Goal: Task Accomplishment & Management: Complete application form

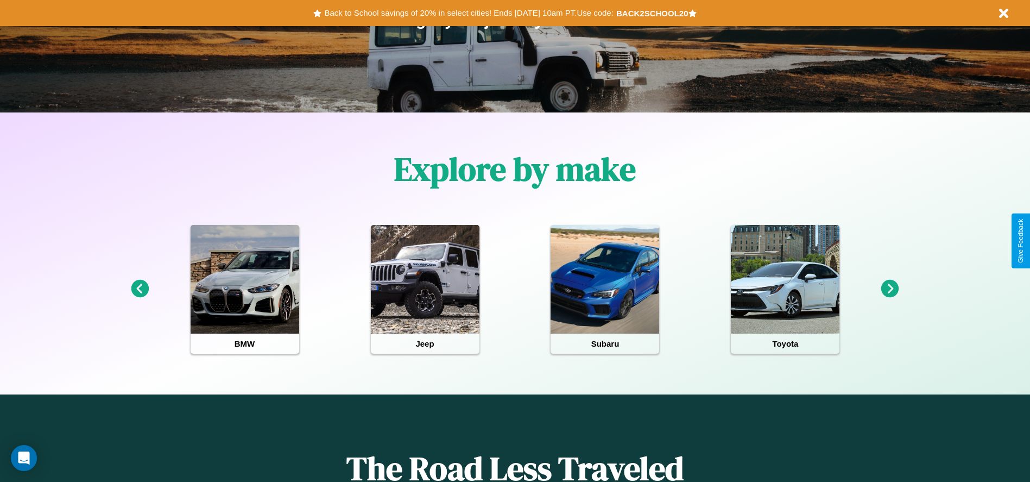
scroll to position [225, 0]
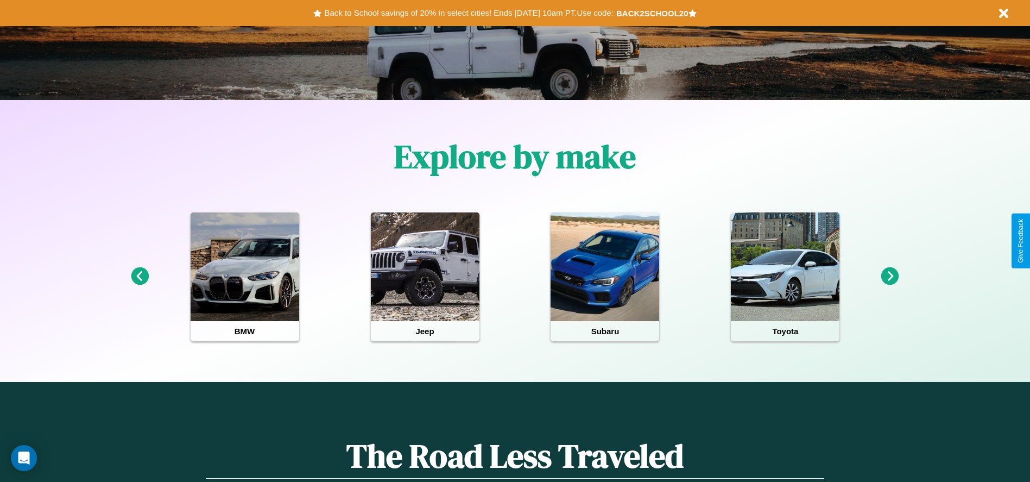
click at [890, 276] on icon at bounding box center [890, 276] width 18 height 18
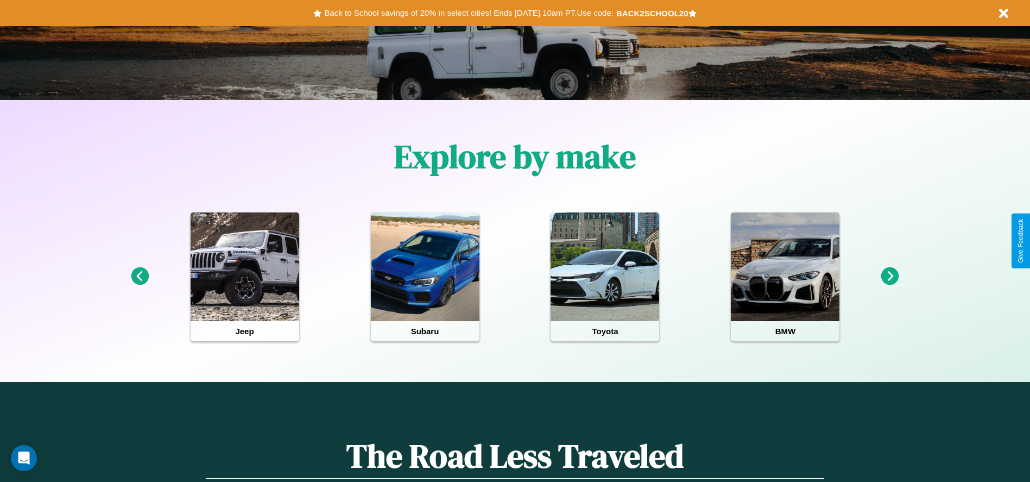
click at [890, 276] on icon at bounding box center [890, 276] width 18 height 18
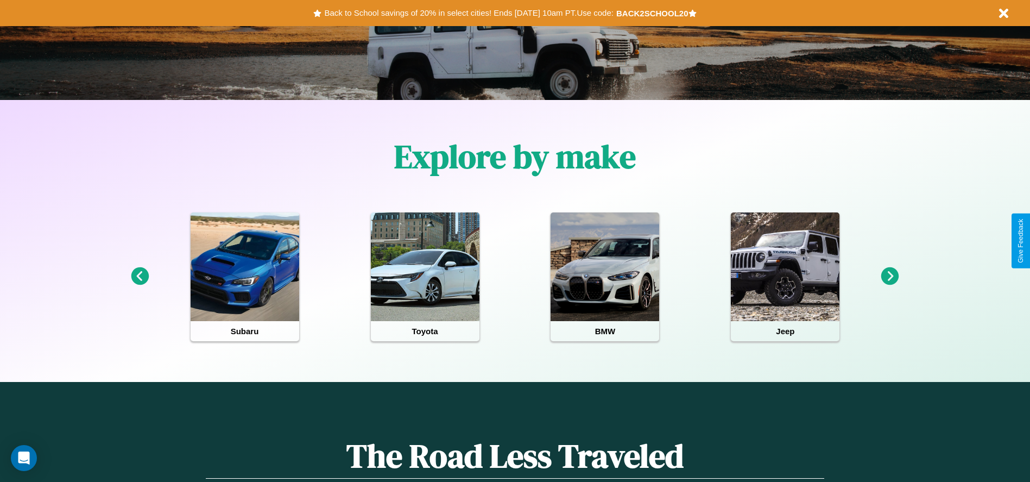
click at [890, 276] on icon at bounding box center [890, 276] width 18 height 18
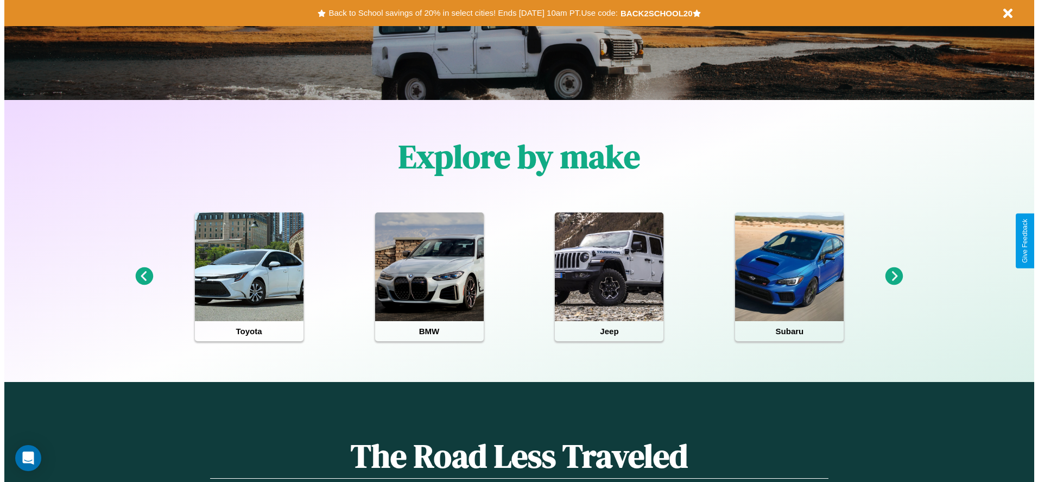
scroll to position [0, 0]
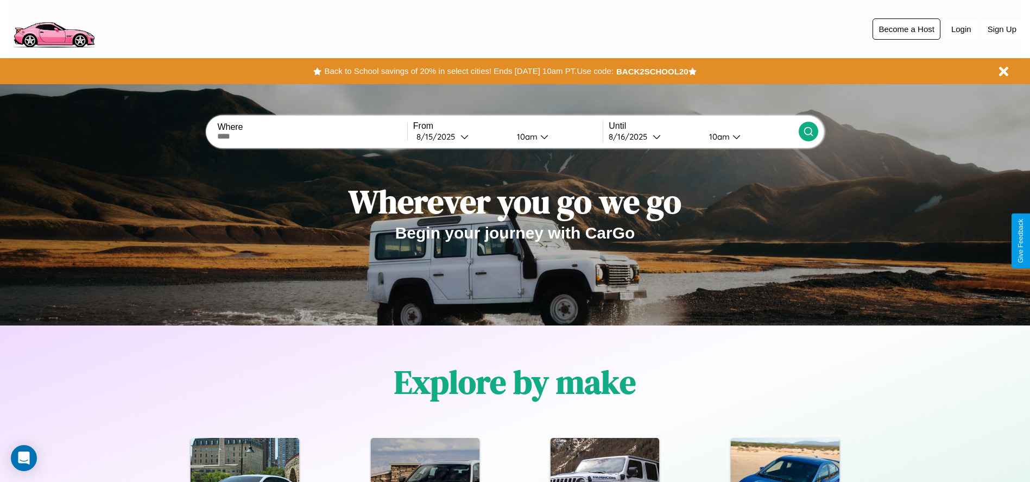
click at [906, 29] on button "Become a Host" at bounding box center [907, 28] width 68 height 21
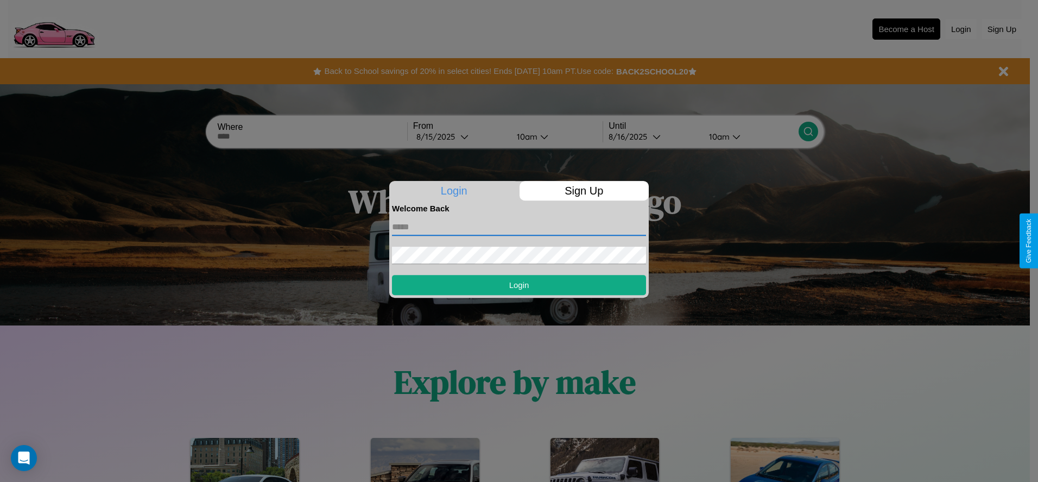
click at [519, 226] on input "text" at bounding box center [519, 226] width 254 height 17
type input "**********"
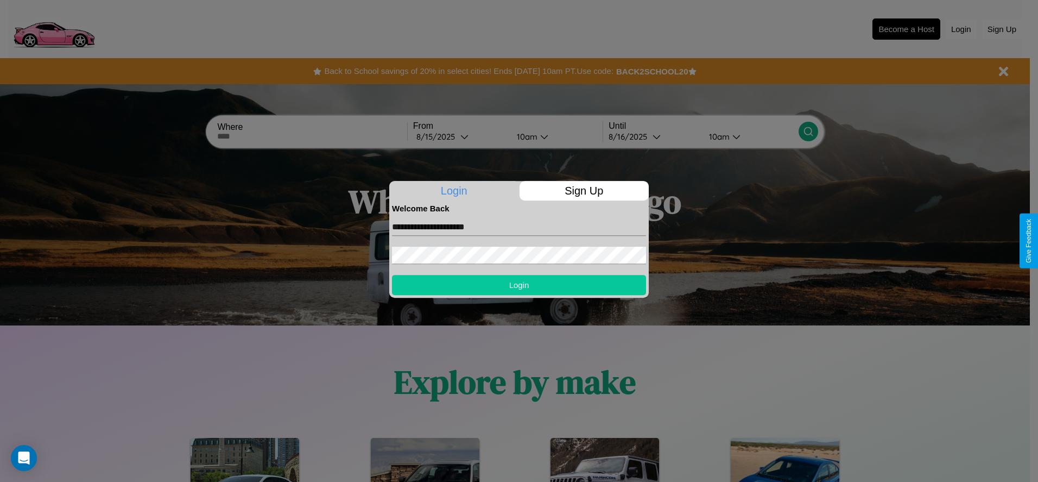
click at [519, 285] on button "Login" at bounding box center [519, 285] width 254 height 20
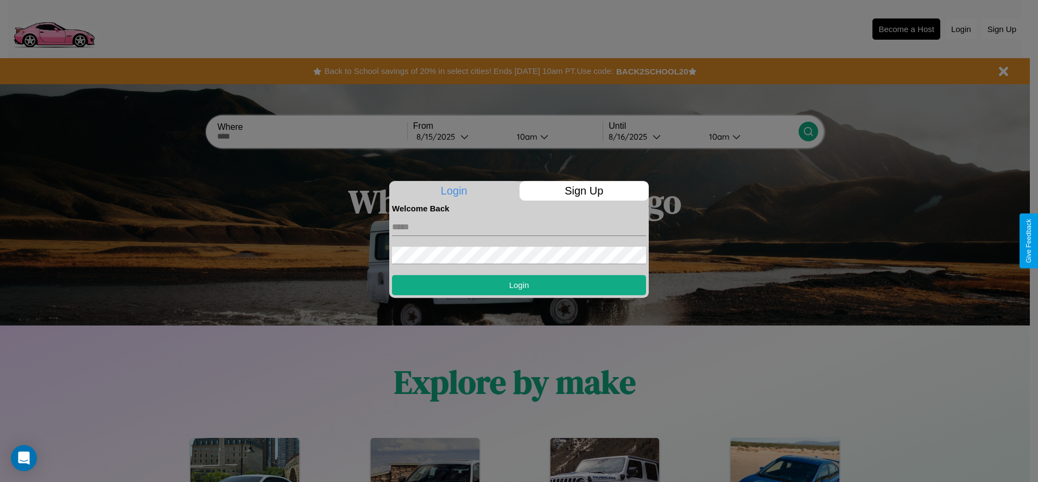
click at [906, 29] on div at bounding box center [519, 241] width 1038 height 482
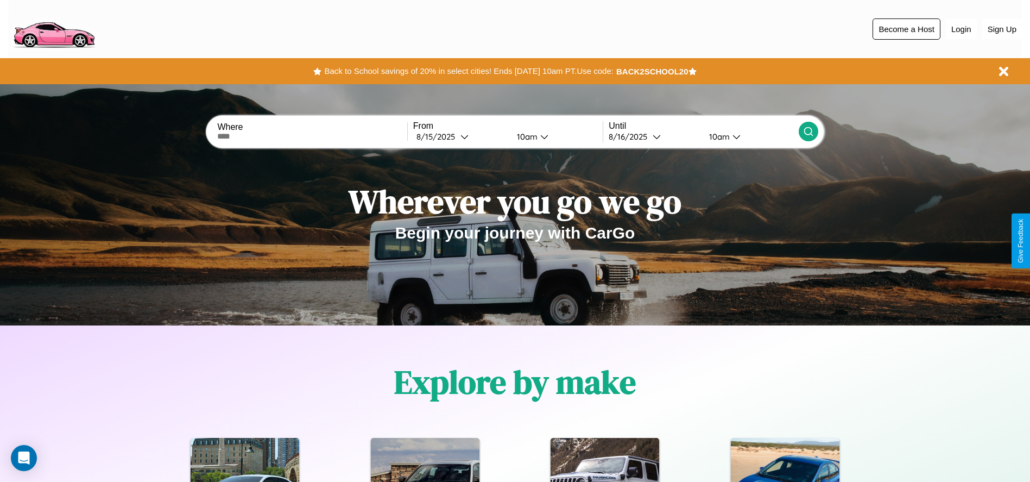
click at [906, 29] on button "Become a Host" at bounding box center [907, 28] width 68 height 21
